Goal: Information Seeking & Learning: Learn about a topic

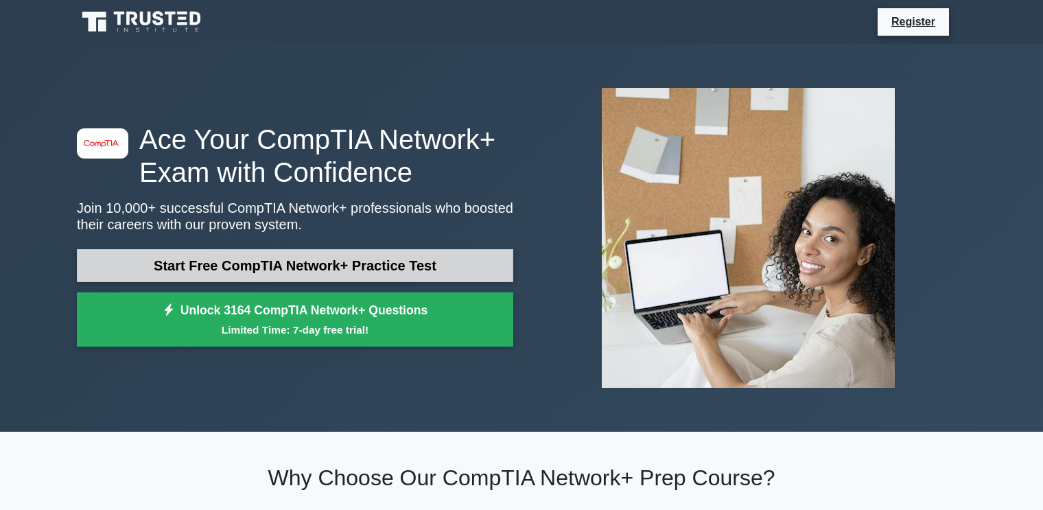
click at [230, 279] on link "Start Free CompTIA Network+ Practice Test" at bounding box center [295, 265] width 436 height 33
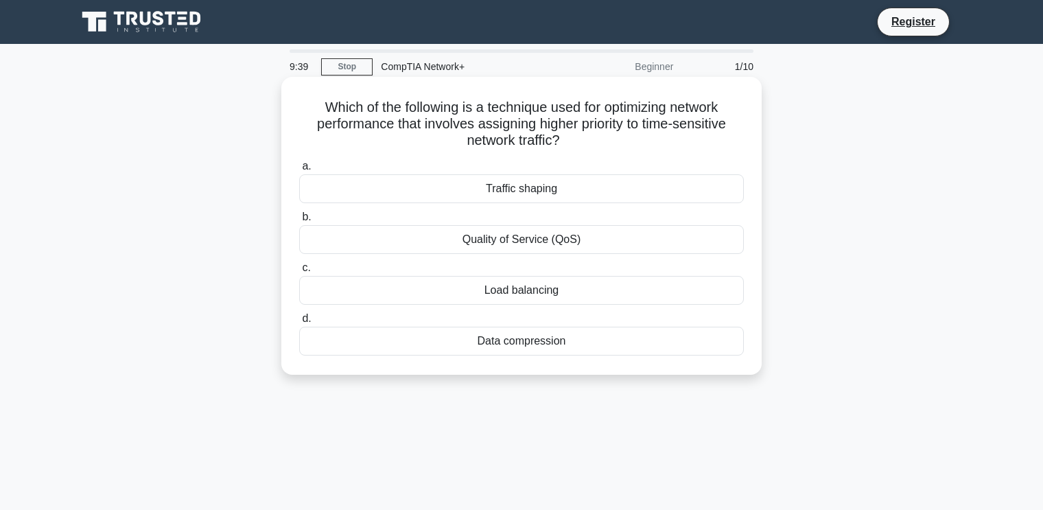
drag, startPoint x: 312, startPoint y: 104, endPoint x: 589, endPoint y: 137, distance: 278.5
click at [589, 137] on h5 "Which of the following is a technique used for optimizing network performance t…" at bounding box center [521, 124] width 447 height 51
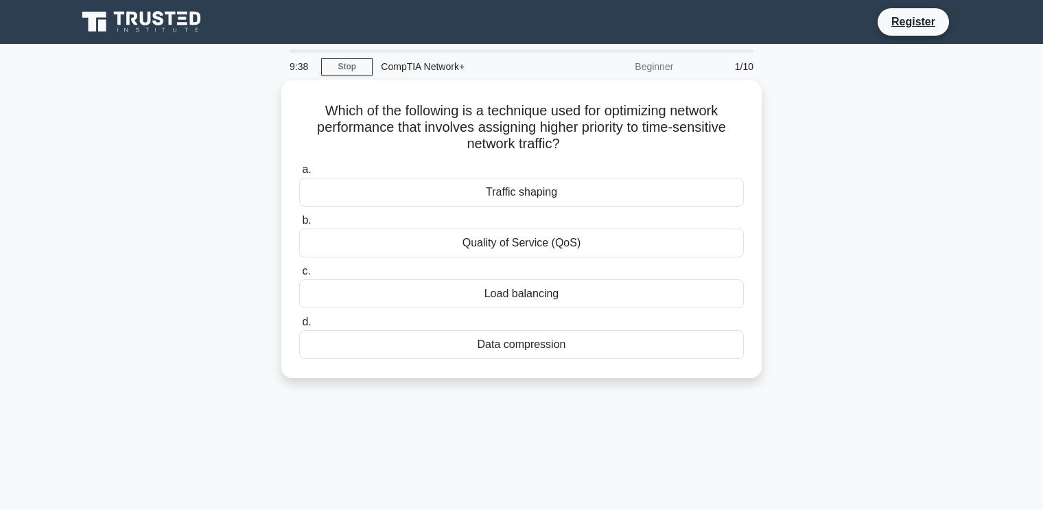
copy h5 "Which of the following is a technique used for optimizing network performance t…"
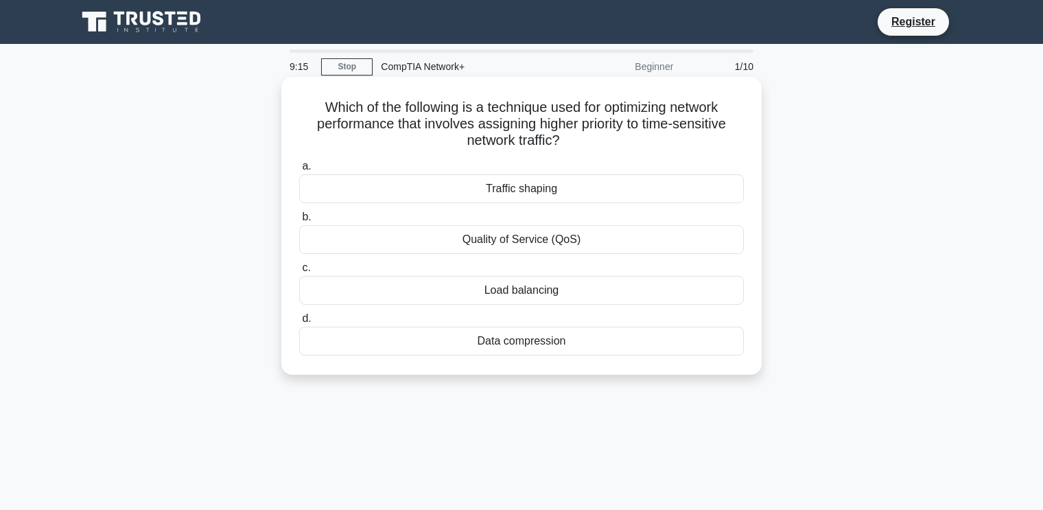
click at [521, 286] on div "Load balancing" at bounding box center [521, 290] width 445 height 29
click at [299, 272] on input "c. Load balancing" at bounding box center [299, 267] width 0 height 9
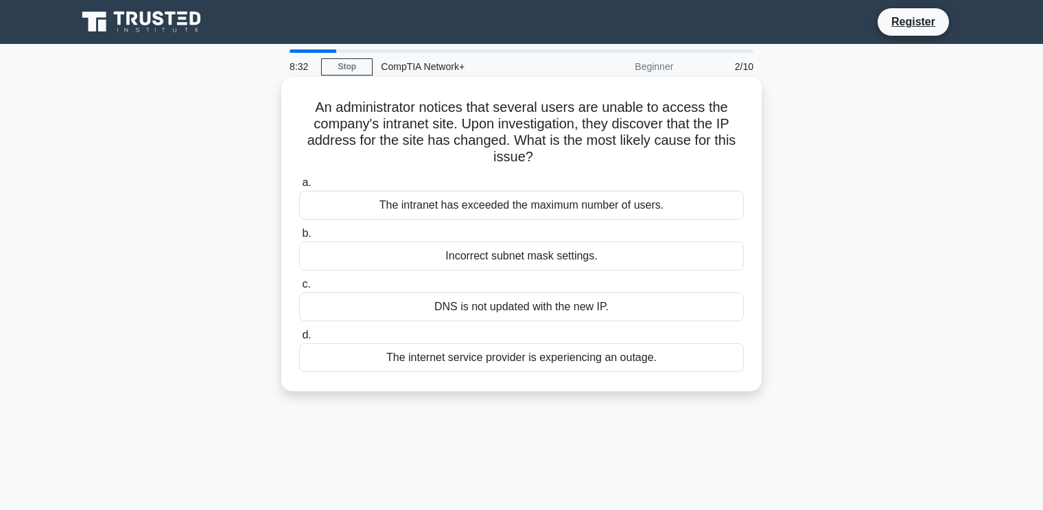
click at [557, 365] on div "The internet service provider is experiencing an outage." at bounding box center [521, 357] width 445 height 29
click at [299, 340] on input "d. The internet service provider is experiencing an outage." at bounding box center [299, 335] width 0 height 9
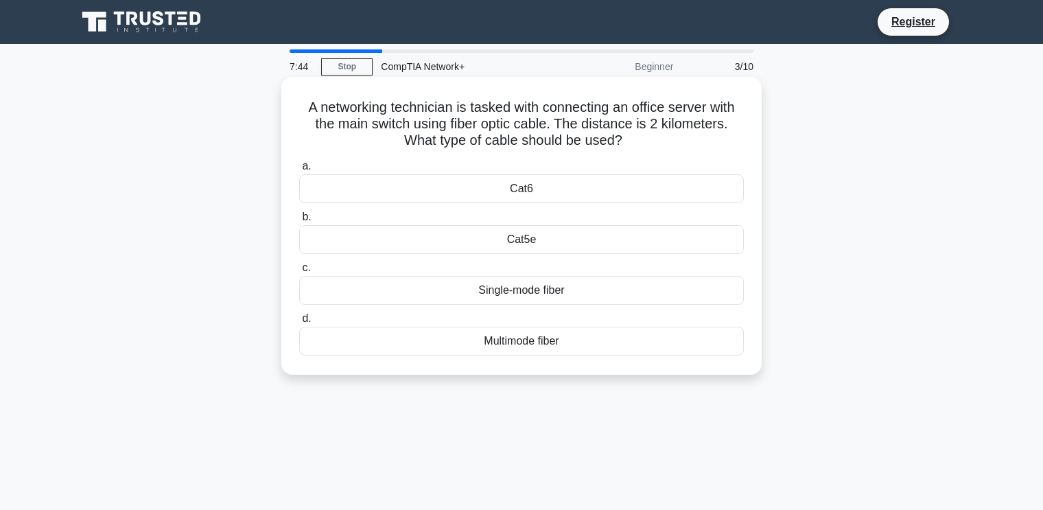
click at [497, 204] on div "a. Cat6 b. Cat5e" at bounding box center [521, 256] width 461 height 203
click at [503, 201] on div "Cat6" at bounding box center [521, 188] width 445 height 29
click at [299, 171] on input "a. Cat6" at bounding box center [299, 166] width 0 height 9
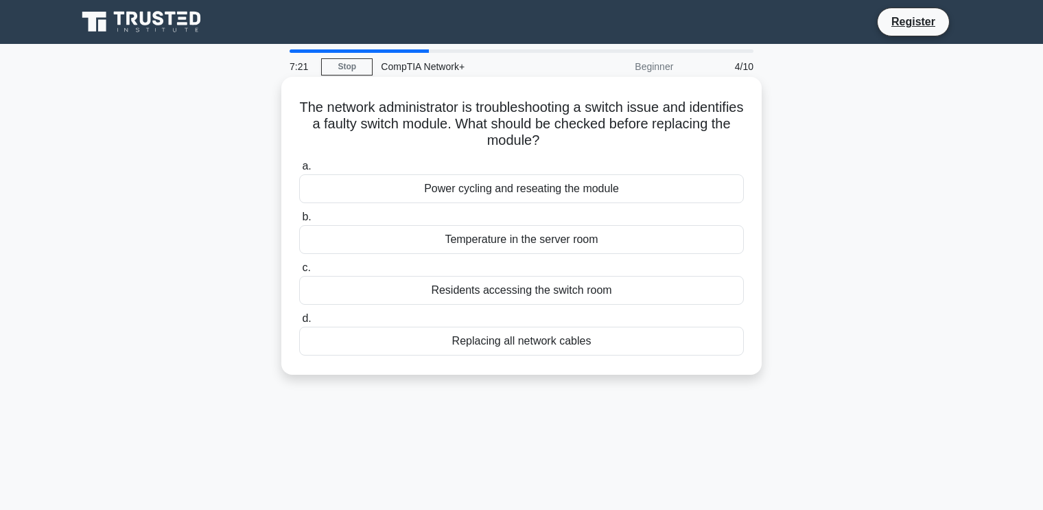
click at [521, 189] on div "Power cycling and reseating the module" at bounding box center [521, 188] width 445 height 29
click at [299, 171] on input "a. Power cycling and reseating the module" at bounding box center [299, 166] width 0 height 9
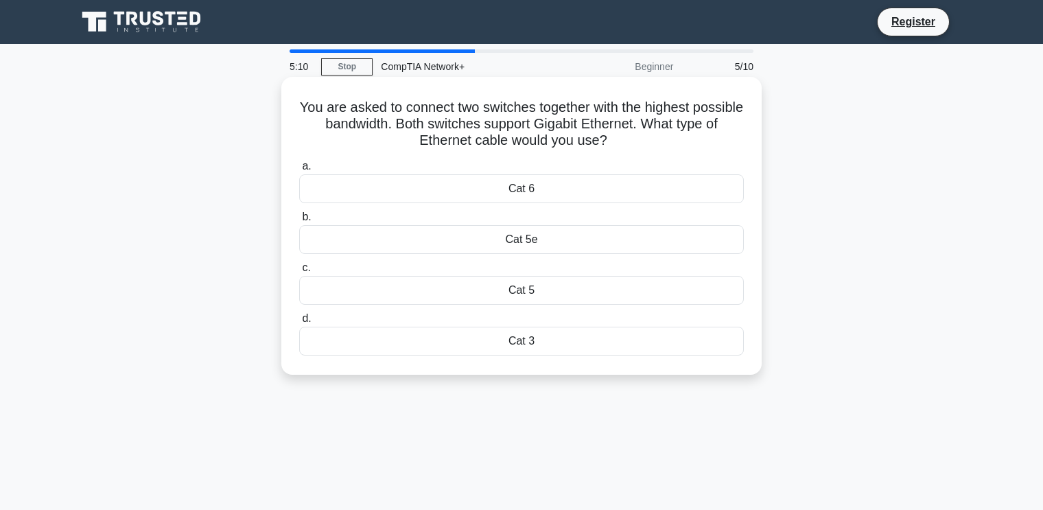
click at [506, 289] on div "Cat 5" at bounding box center [521, 290] width 445 height 29
click at [299, 272] on input "c. Cat 5" at bounding box center [299, 267] width 0 height 9
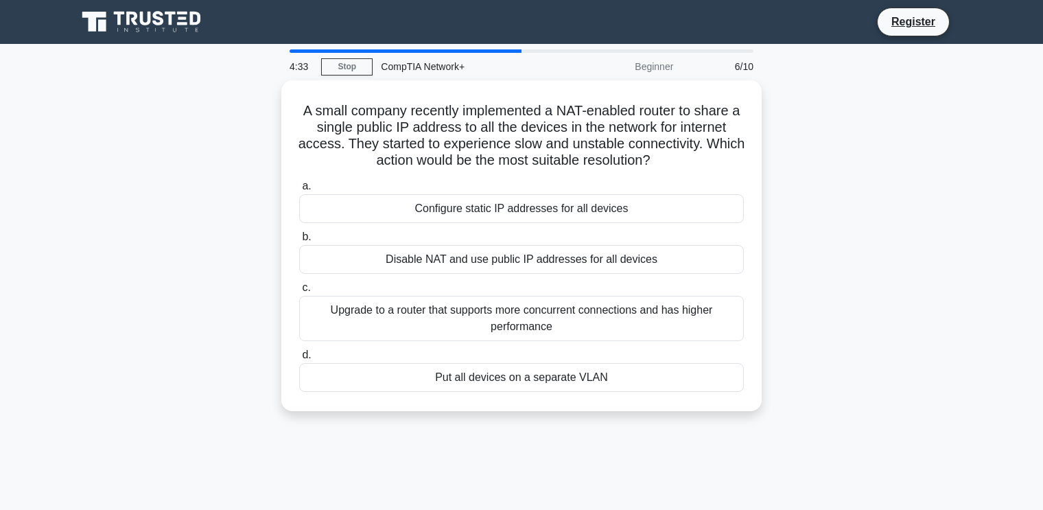
drag, startPoint x: 403, startPoint y: 132, endPoint x: 882, endPoint y: 156, distance: 479.5
click at [882, 156] on div "A small company recently implemented a NAT-enabled router to share a single pub…" at bounding box center [522, 253] width 906 height 347
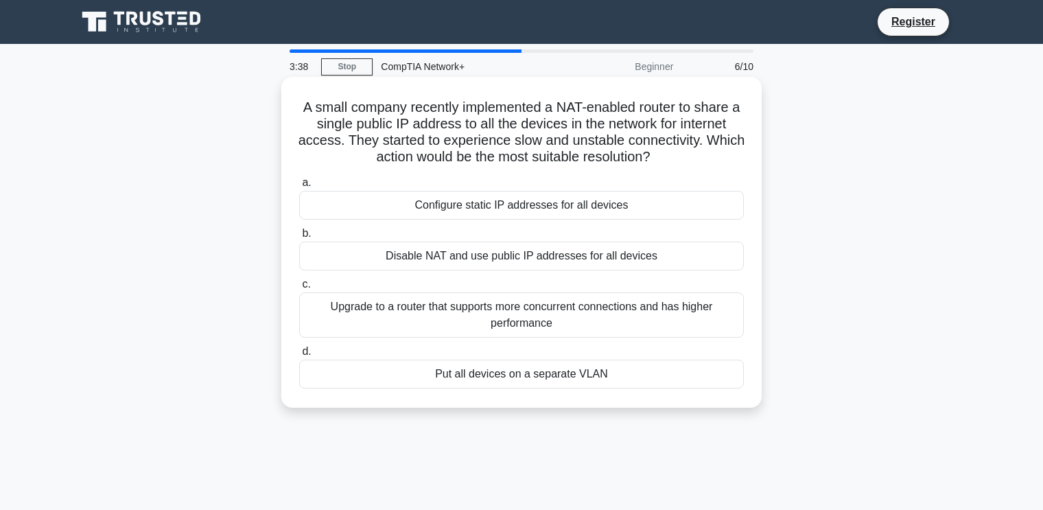
click at [529, 213] on div "Configure static IP addresses for all devices" at bounding box center [521, 205] width 445 height 29
click at [299, 187] on input "a. Configure static IP addresses for all devices" at bounding box center [299, 182] width 0 height 9
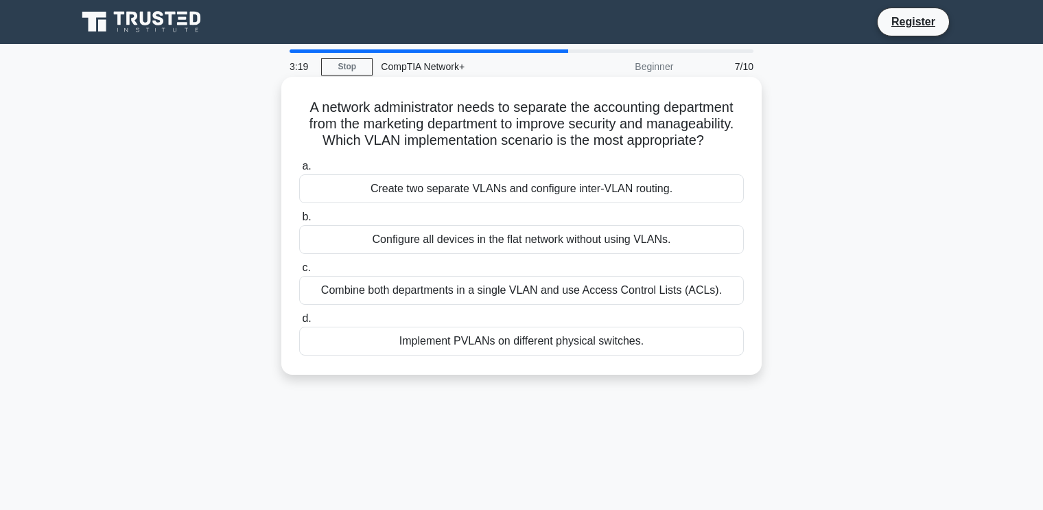
click at [562, 292] on div "Combine both departments in a single VLAN and use Access Control Lists (ACLs)." at bounding box center [521, 290] width 445 height 29
click at [299, 272] on input "c. Combine both departments in a single VLAN and use Access Control Lists (ACLs…" at bounding box center [299, 267] width 0 height 9
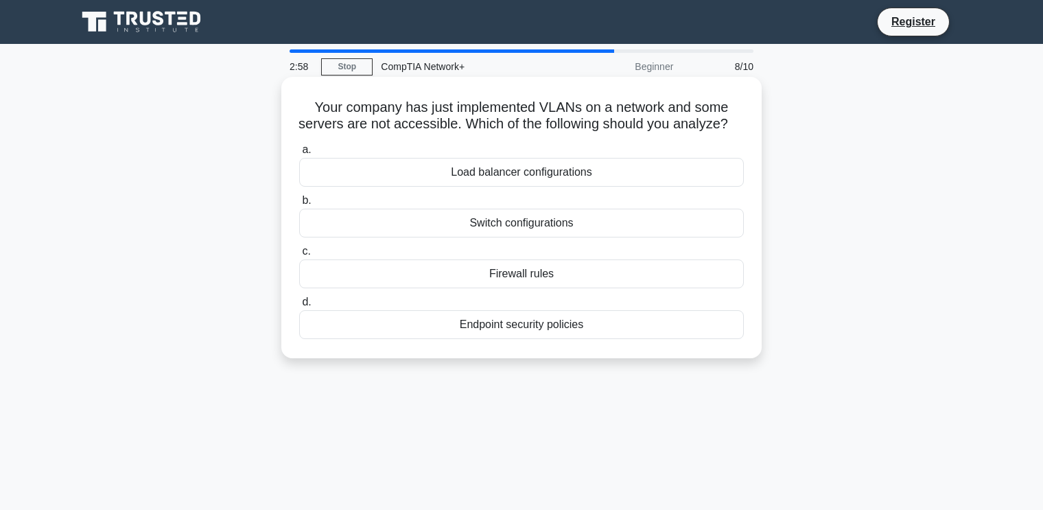
click at [528, 237] on div "Switch configurations" at bounding box center [521, 223] width 445 height 29
click at [299, 205] on input "b. Switch configurations" at bounding box center [299, 200] width 0 height 9
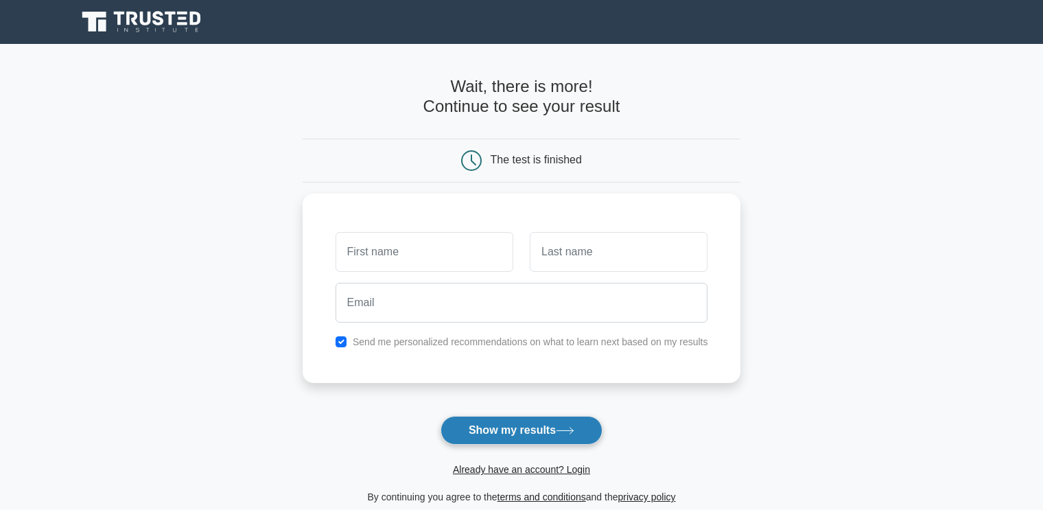
click at [551, 421] on button "Show my results" at bounding box center [521, 430] width 162 height 29
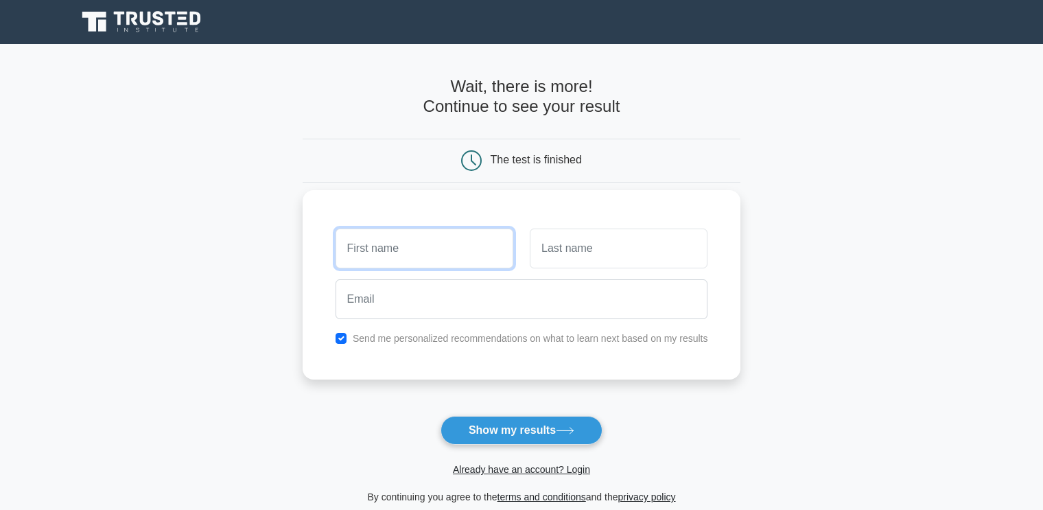
click at [467, 246] on input "text" at bounding box center [425, 248] width 178 height 40
type input "sitthixay"
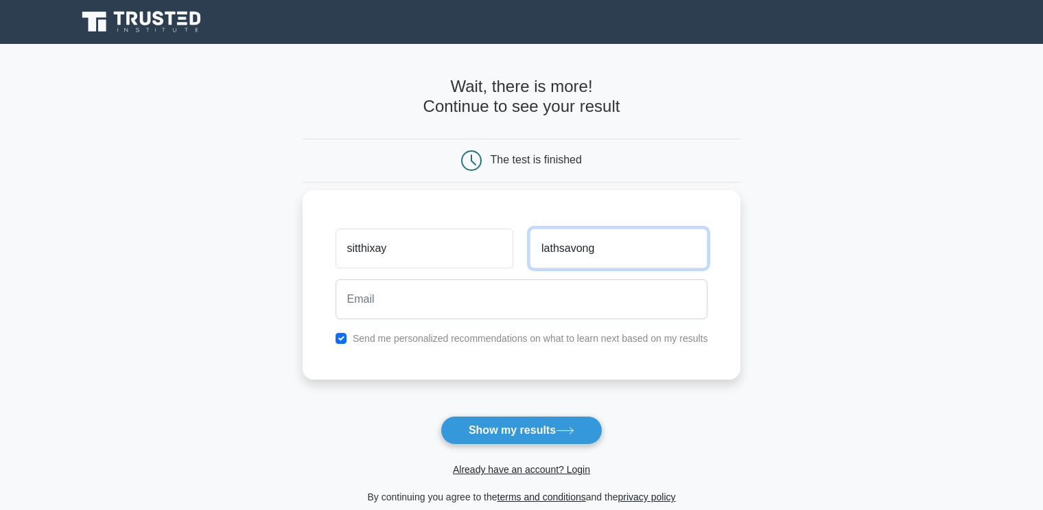
type input "lathsavong"
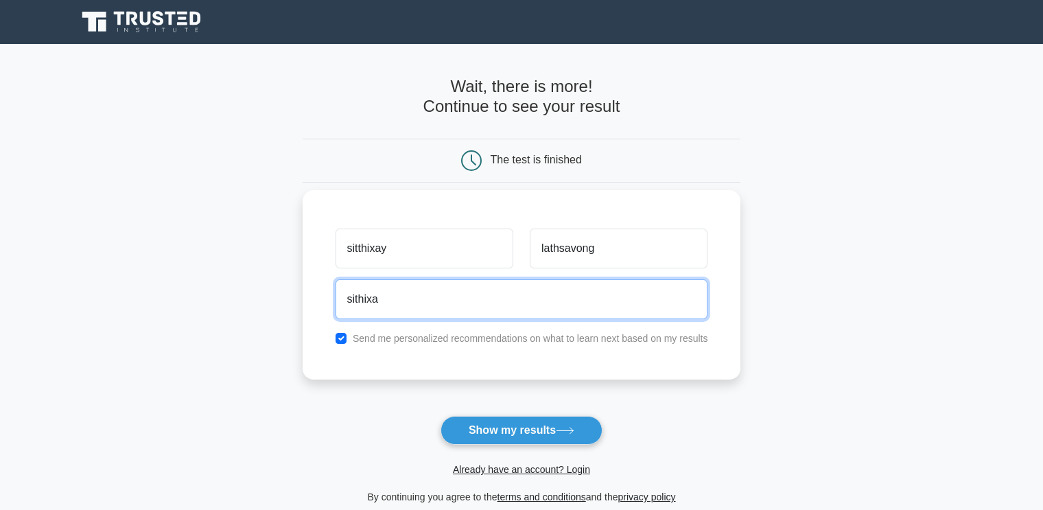
type input "sithixay7759@gmail.com"
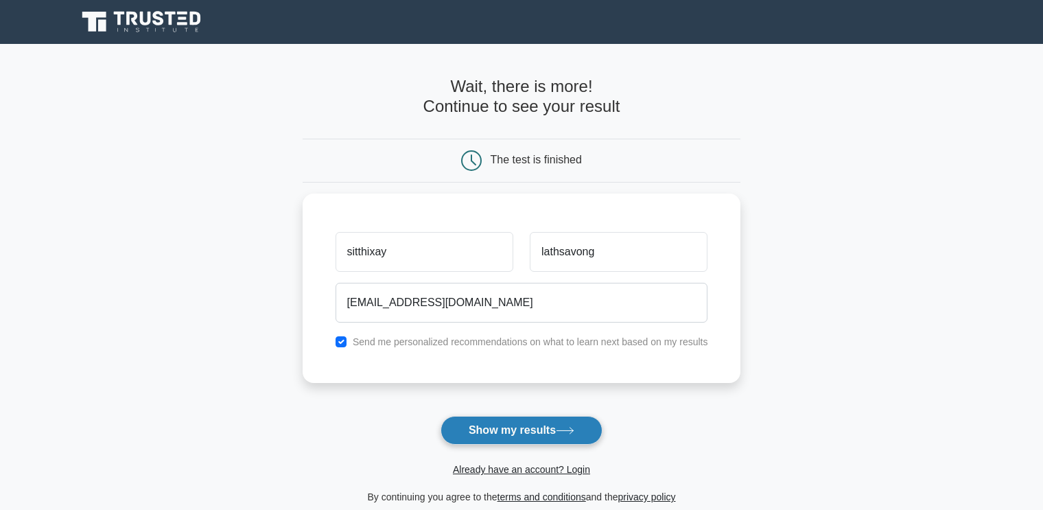
click at [488, 434] on button "Show my results" at bounding box center [521, 430] width 162 height 29
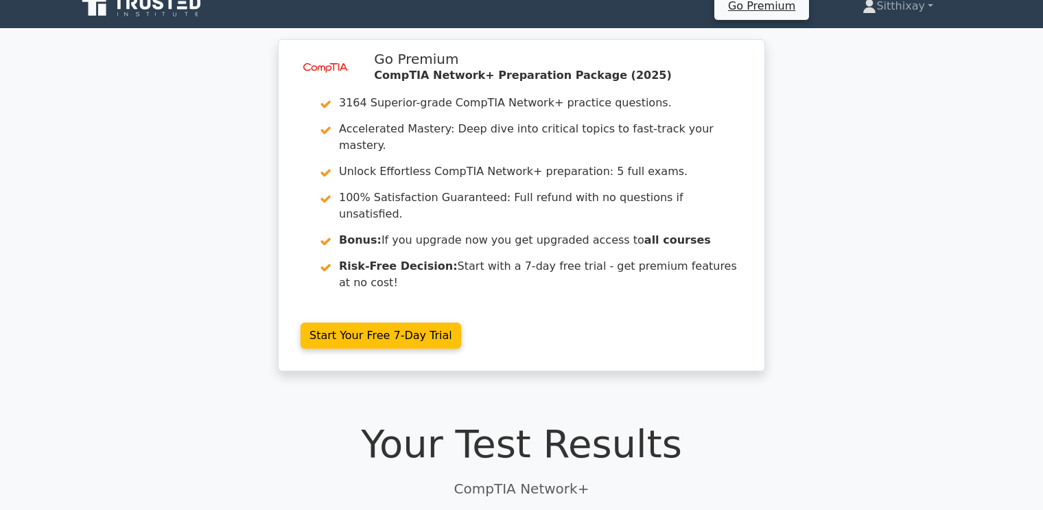
scroll to position [11, 0]
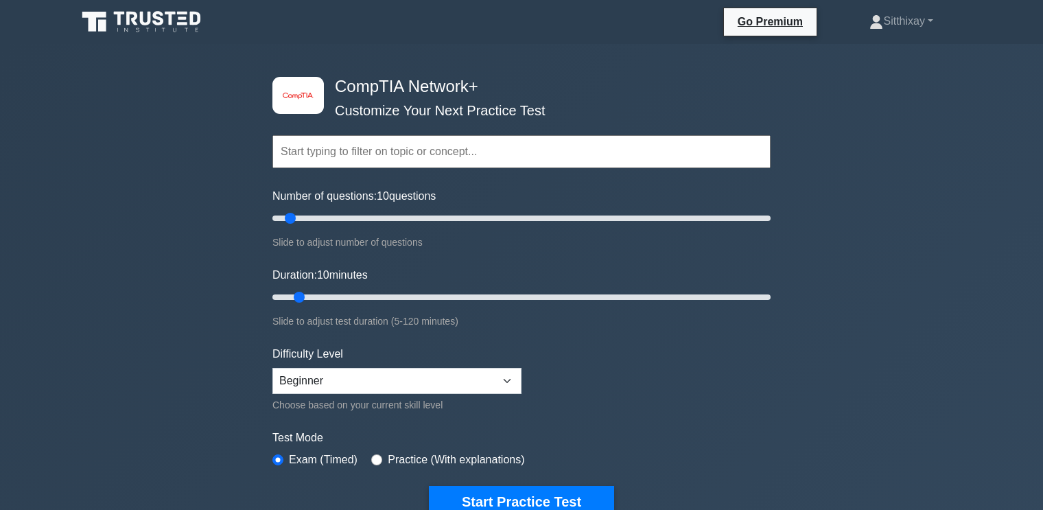
click at [386, 156] on input "text" at bounding box center [521, 151] width 498 height 33
type input "s"
click at [386, 156] on input "s" at bounding box center [521, 151] width 498 height 33
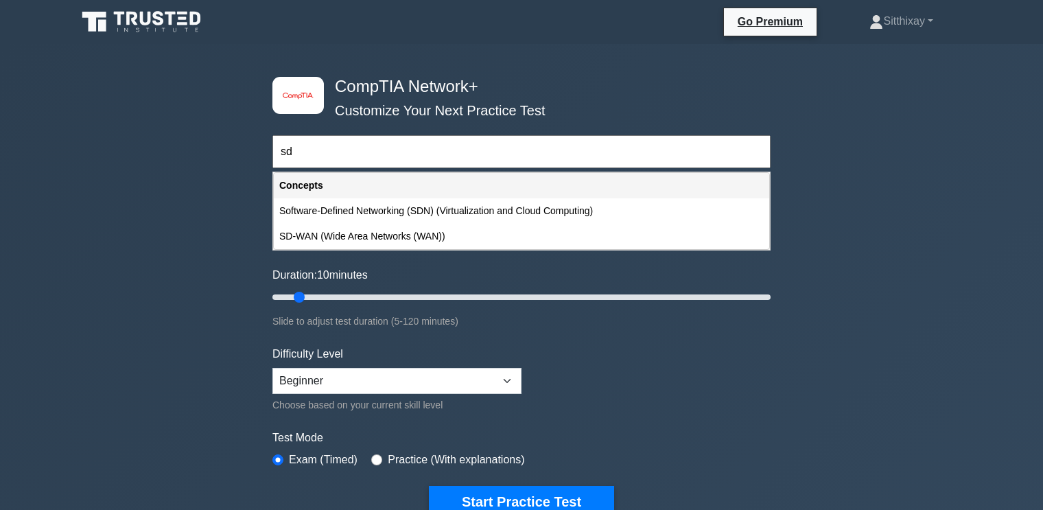
type input "s"
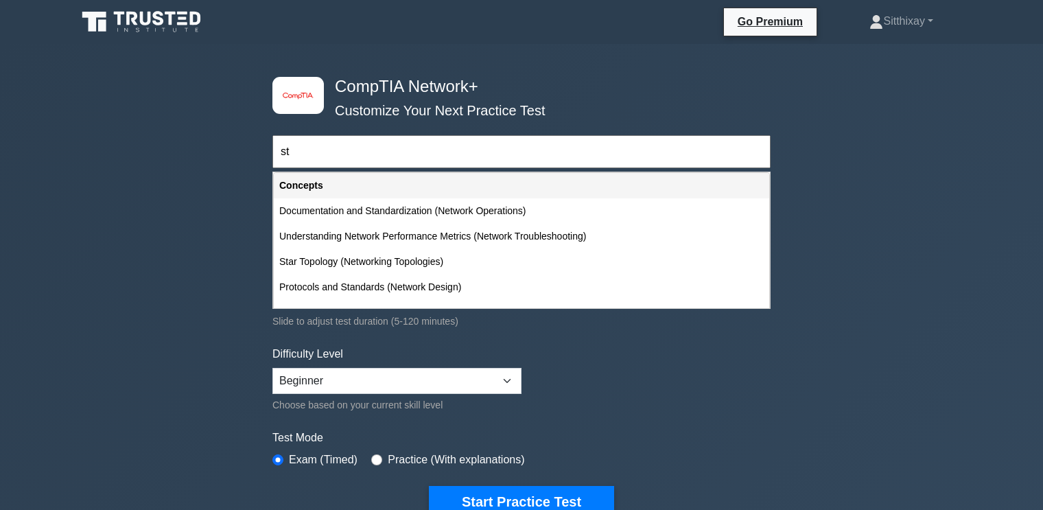
type input "s"
